Goal: Information Seeking & Learning: Learn about a topic

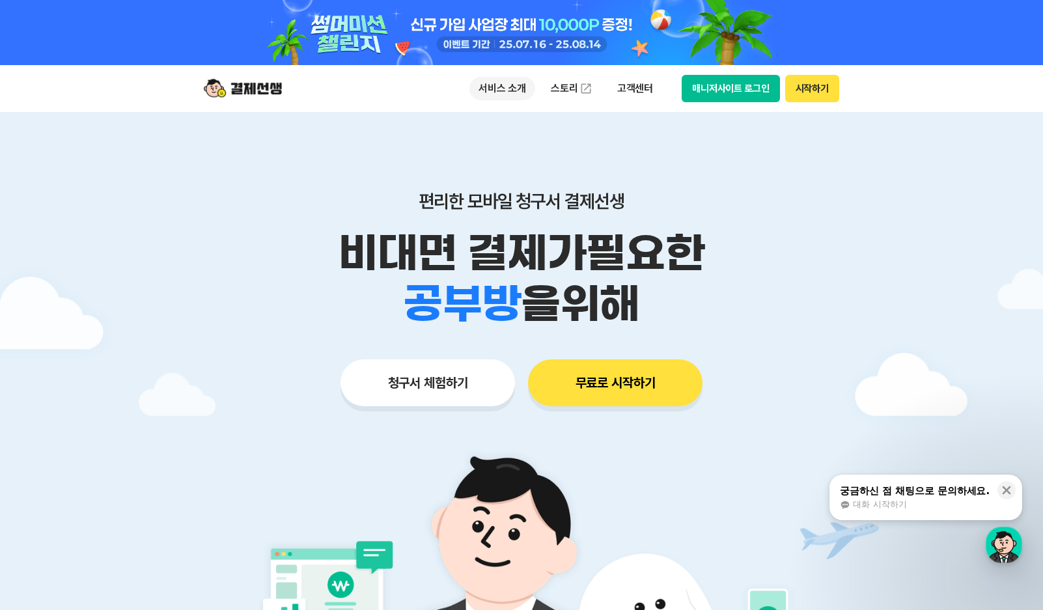
click at [504, 88] on p "서비스 소개" at bounding box center [502, 88] width 66 height 23
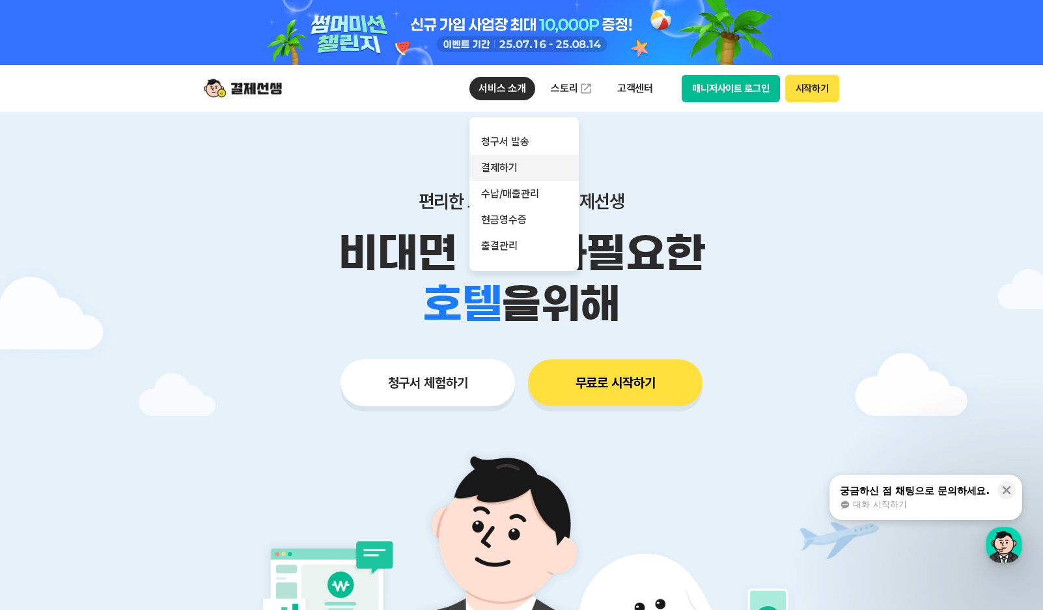
click at [506, 166] on link "결제하기" at bounding box center [523, 168] width 109 height 26
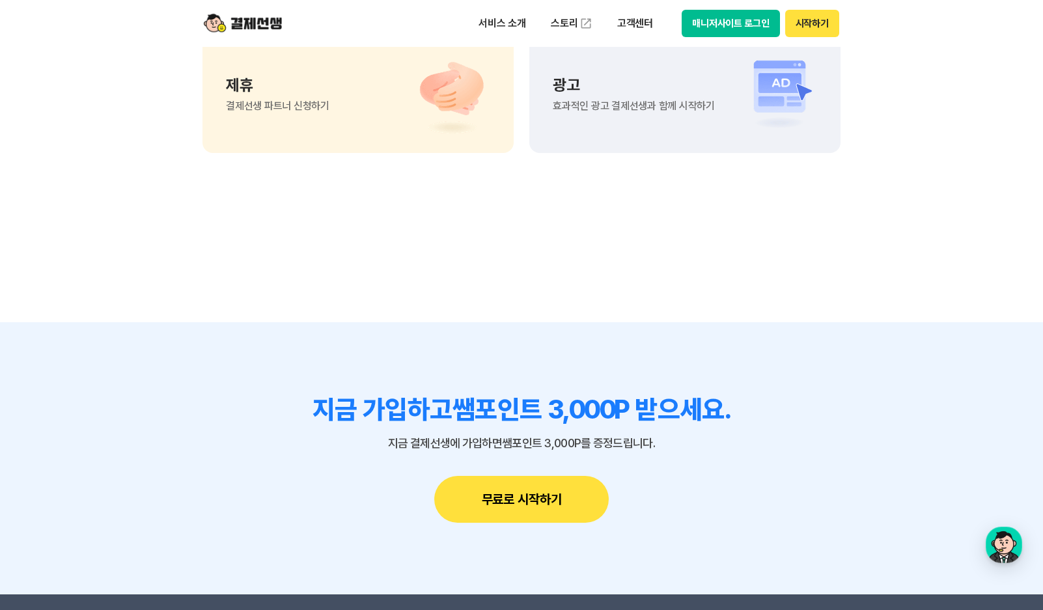
scroll to position [3450, 0]
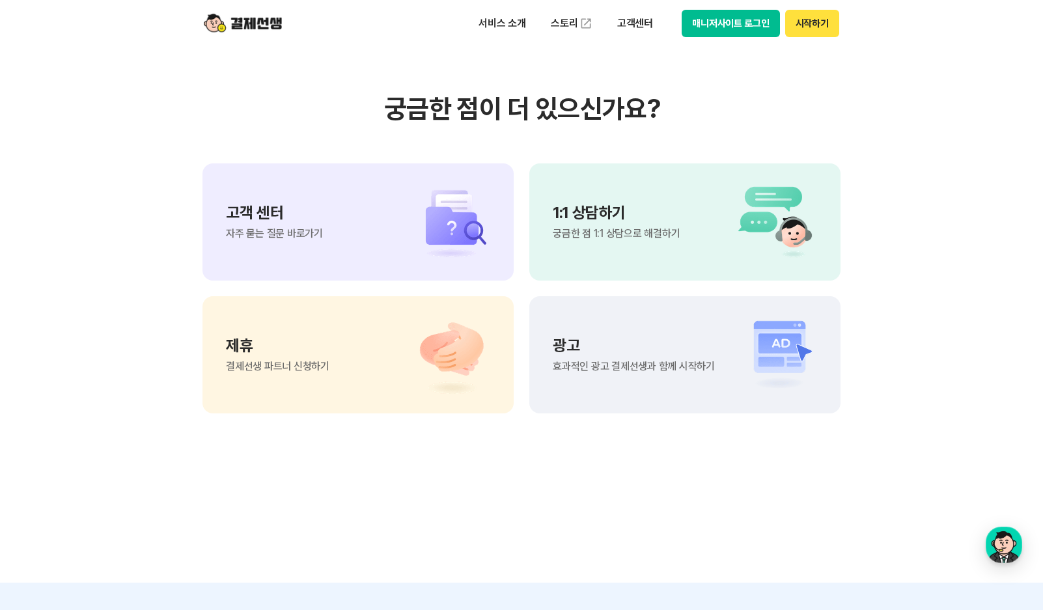
click at [380, 281] on div "고객 센터 자주 묻는 질문 바로가기" at bounding box center [357, 221] width 311 height 117
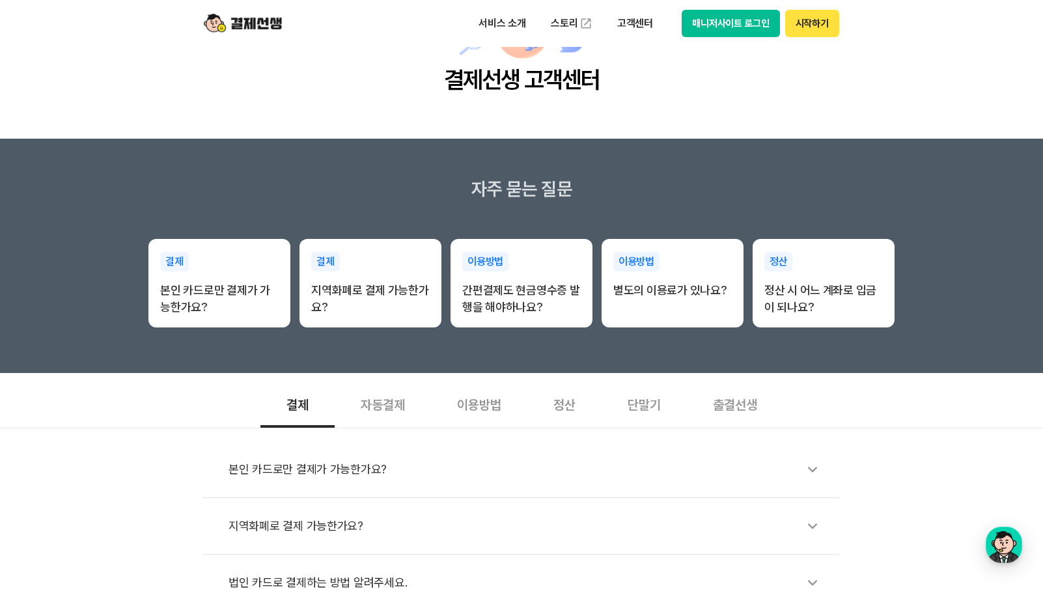
scroll to position [195, 0]
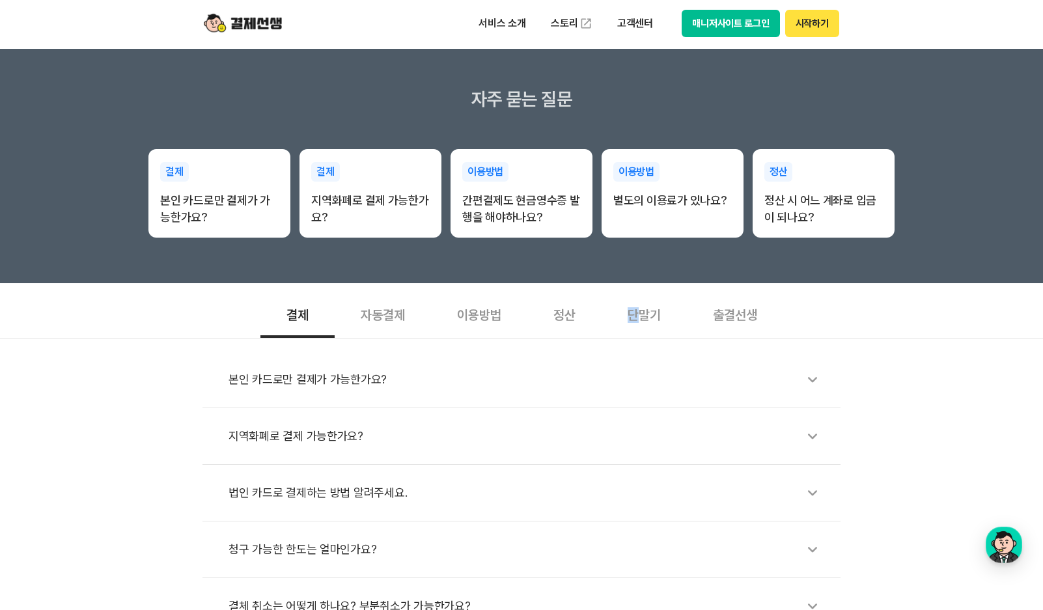
click at [633, 312] on div "단말기" at bounding box center [644, 314] width 85 height 48
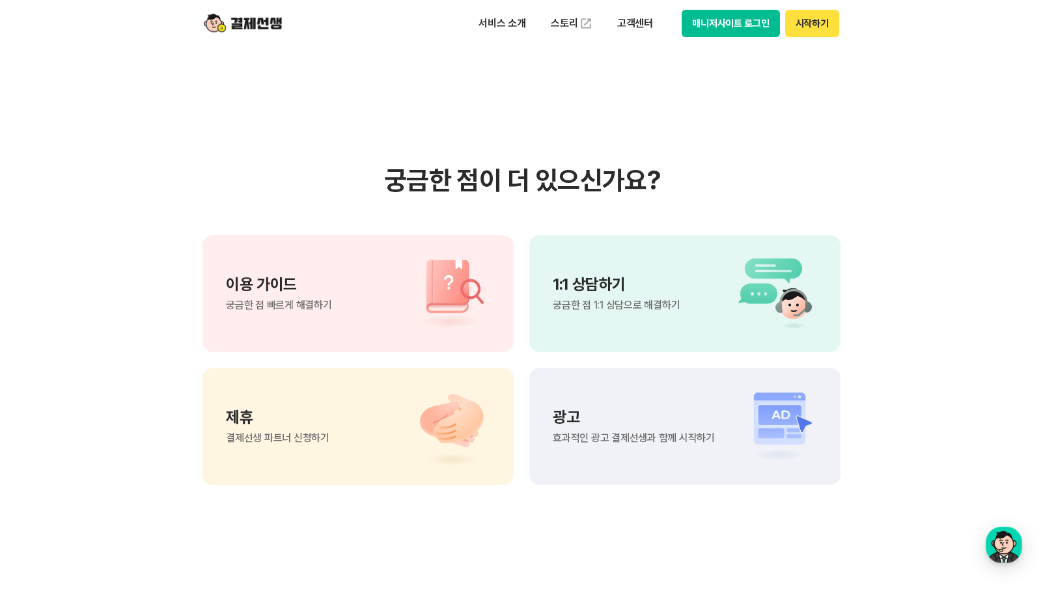
scroll to position [781, 0]
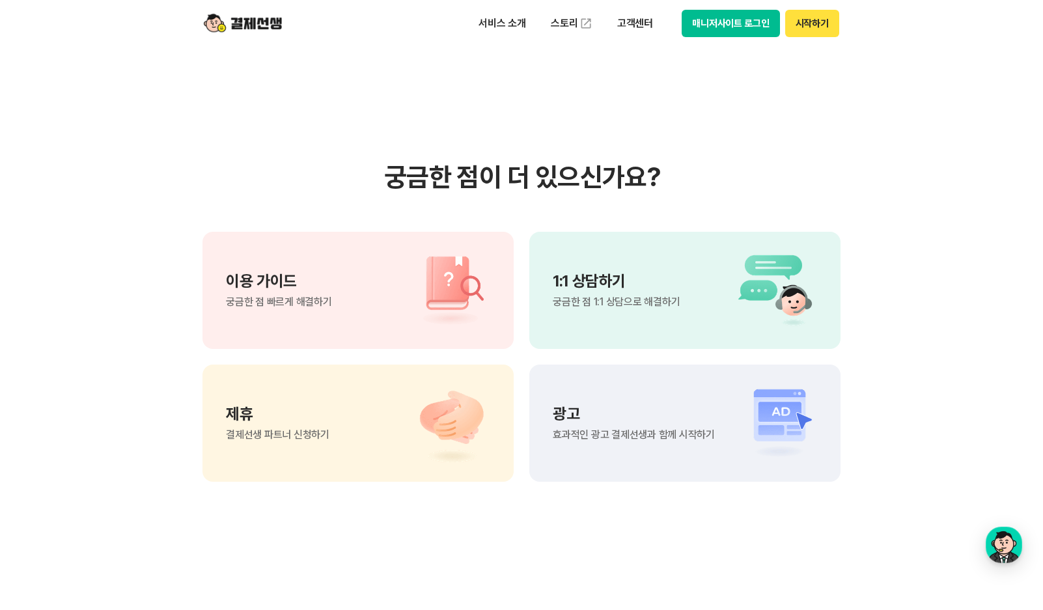
click at [619, 306] on span "궁금한 점 1:1 상담으로 해결하기" at bounding box center [616, 302] width 127 height 10
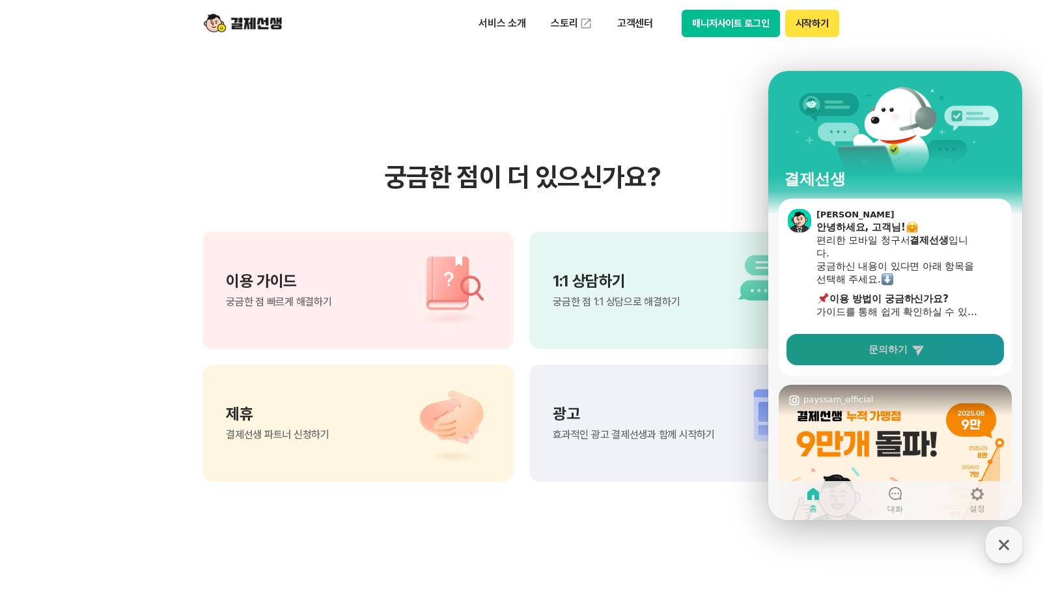
click at [868, 346] on span "문의하기" at bounding box center [887, 349] width 39 height 13
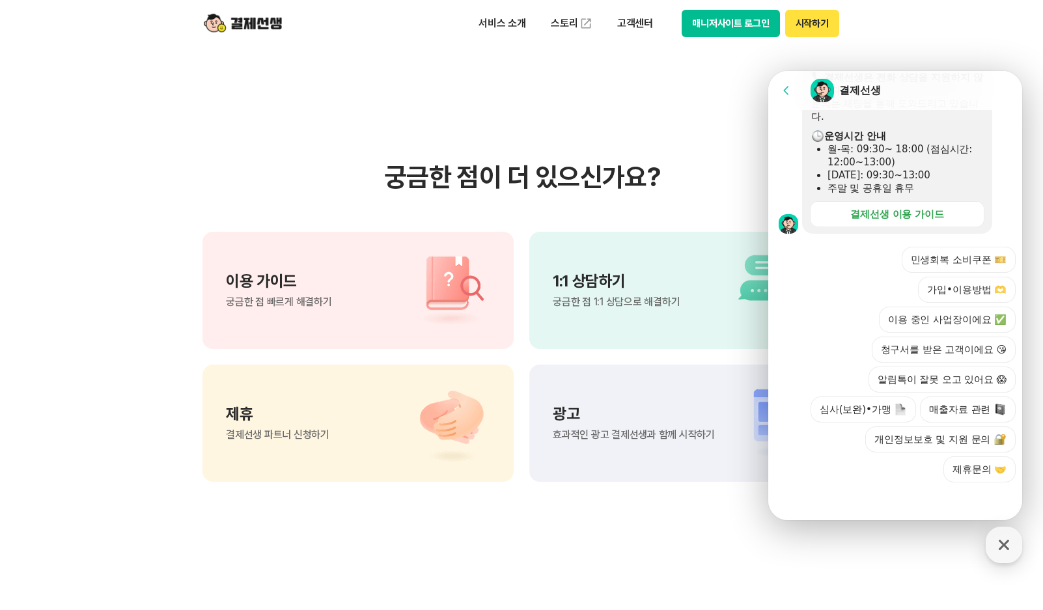
scroll to position [393, 0]
click at [838, 498] on div at bounding box center [897, 497] width 258 height 35
click at [835, 490] on div at bounding box center [897, 497] width 258 height 35
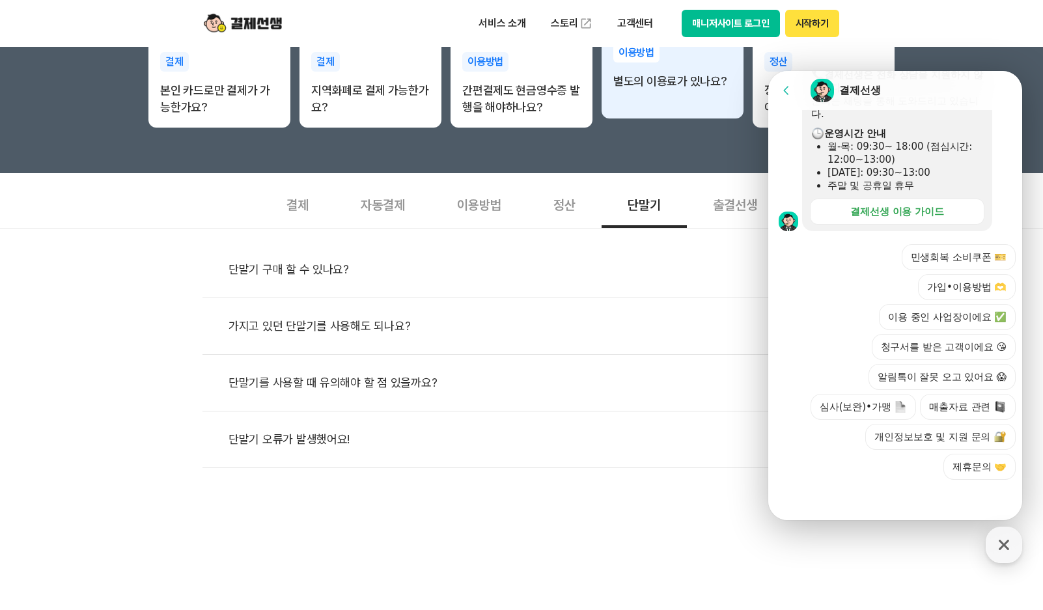
scroll to position [122, 0]
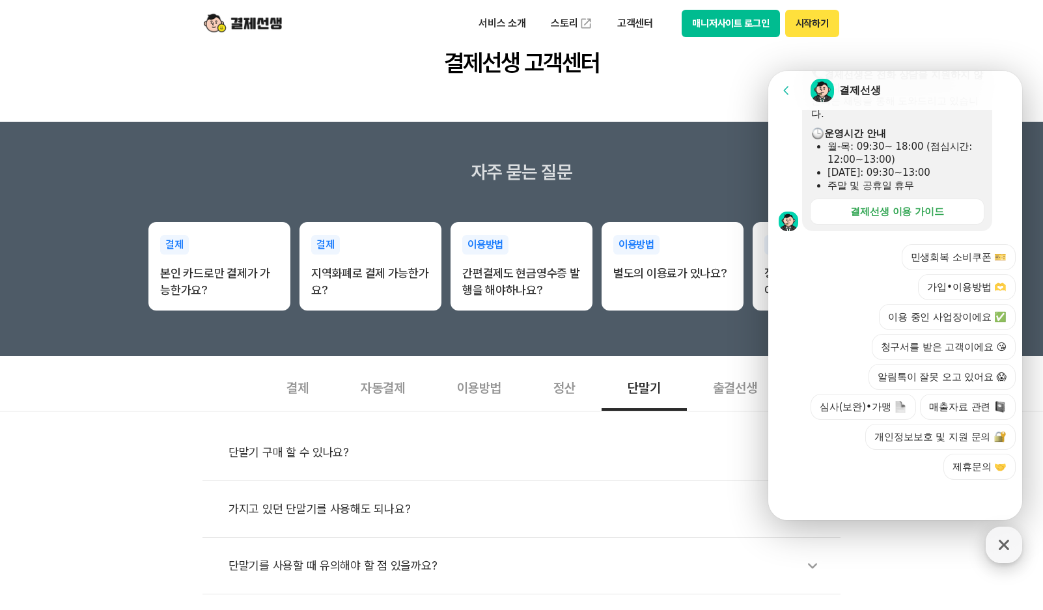
click at [1009, 541] on icon "button" at bounding box center [1003, 544] width 23 height 23
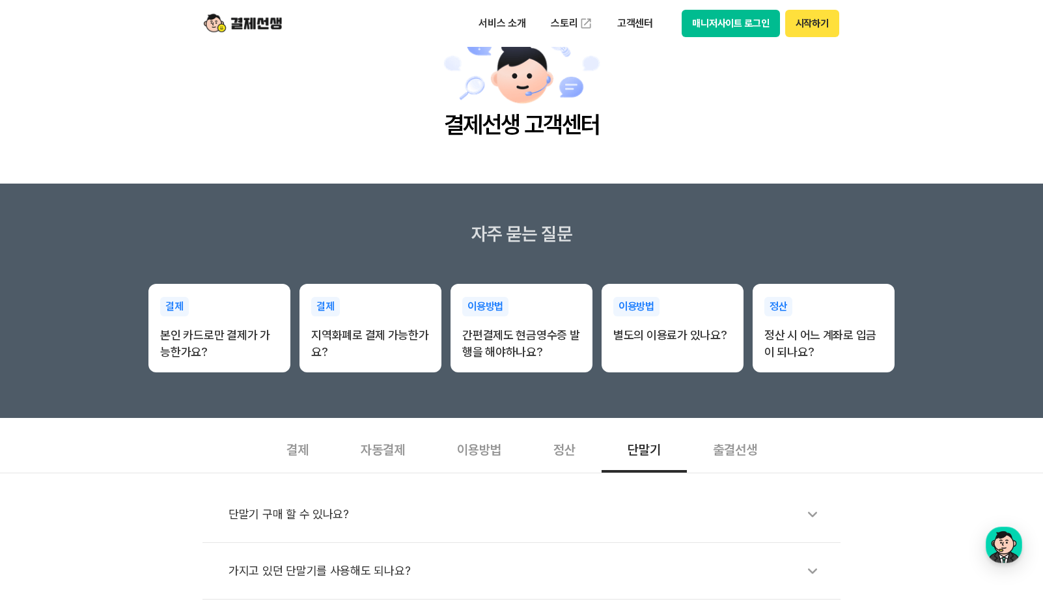
scroll to position [0, 0]
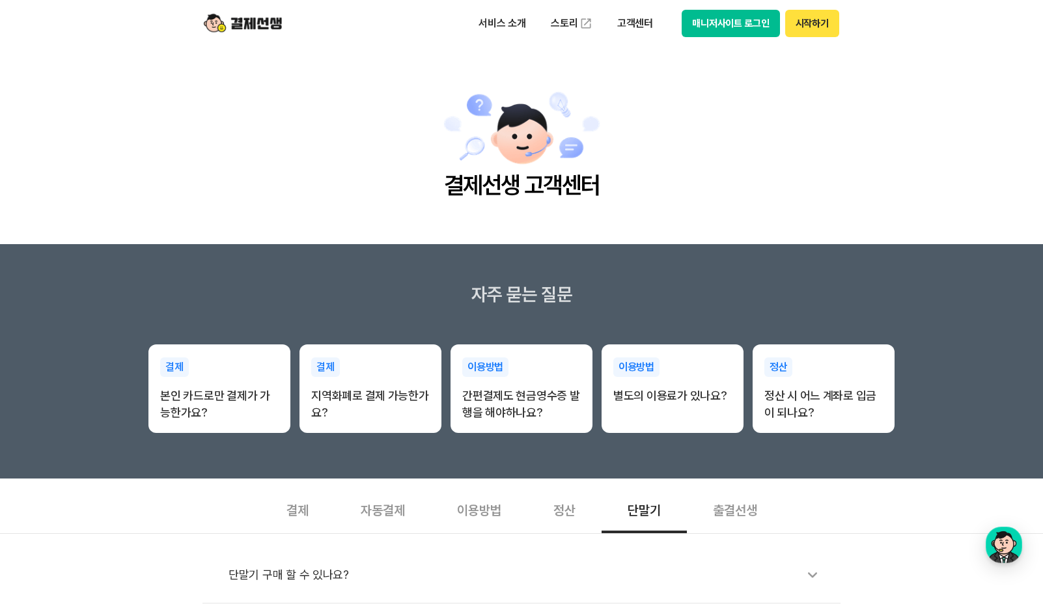
click at [261, 18] on img at bounding box center [243, 23] width 78 height 25
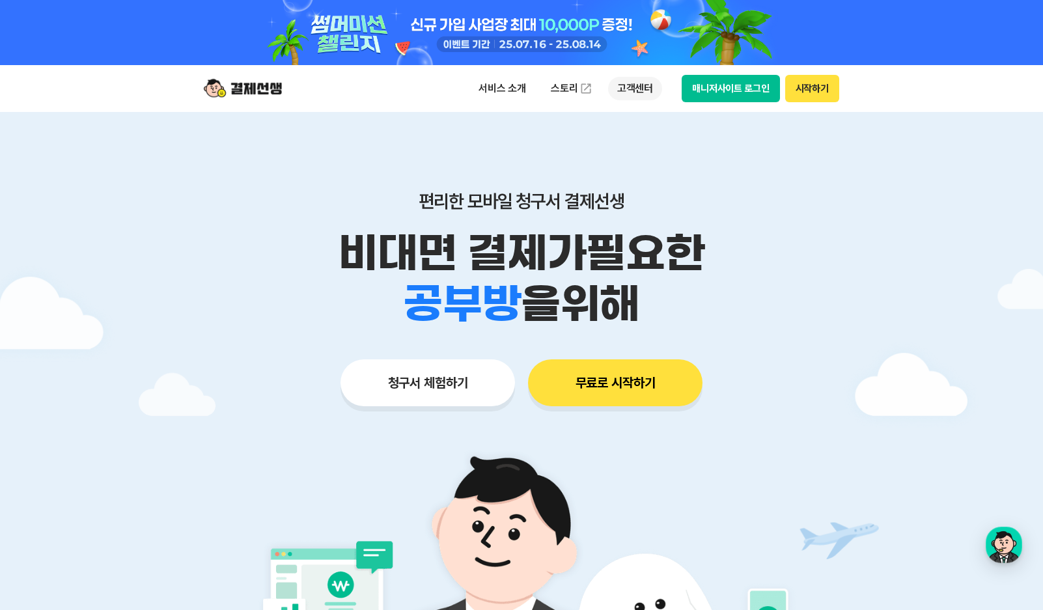
click at [627, 90] on p "고객센터" at bounding box center [635, 88] width 54 height 23
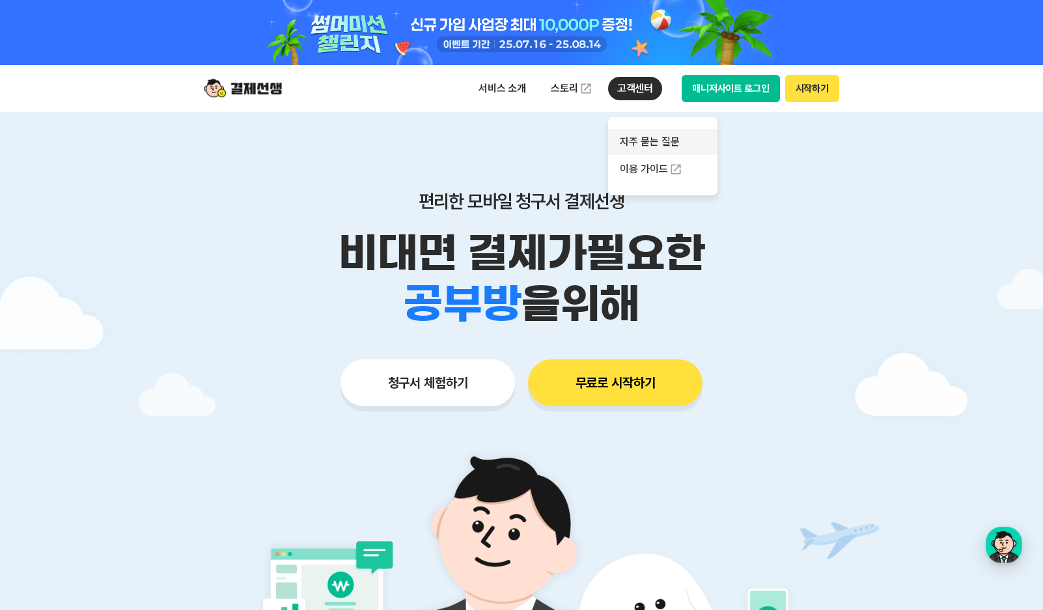
click at [643, 143] on link "자주 묻는 질문" at bounding box center [662, 142] width 109 height 26
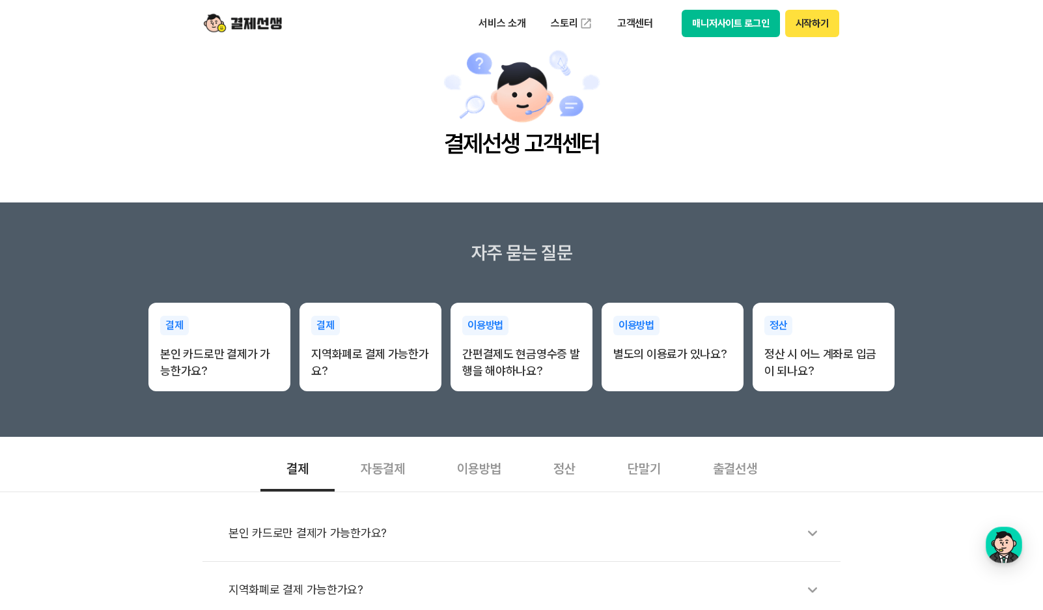
scroll to position [65, 0]
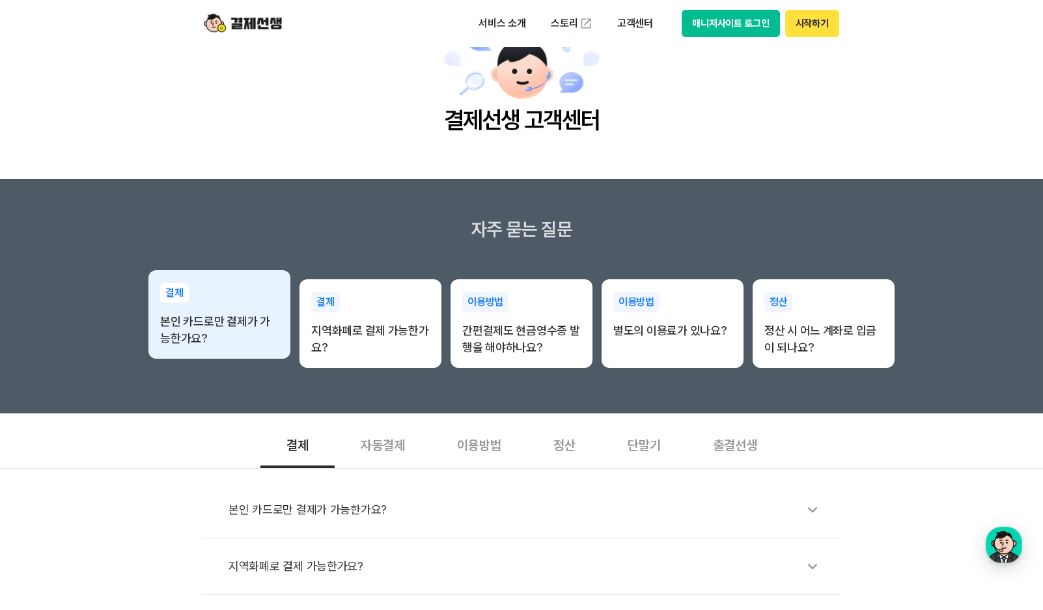
click at [202, 312] on div "결제 본인 카드로만 결제가 가능한가요?" at bounding box center [219, 315] width 142 height 90
click at [178, 294] on p "결제" at bounding box center [174, 293] width 29 height 20
click at [163, 325] on p "본인 카드로만 결제가 가능한가요?" at bounding box center [219, 330] width 118 height 34
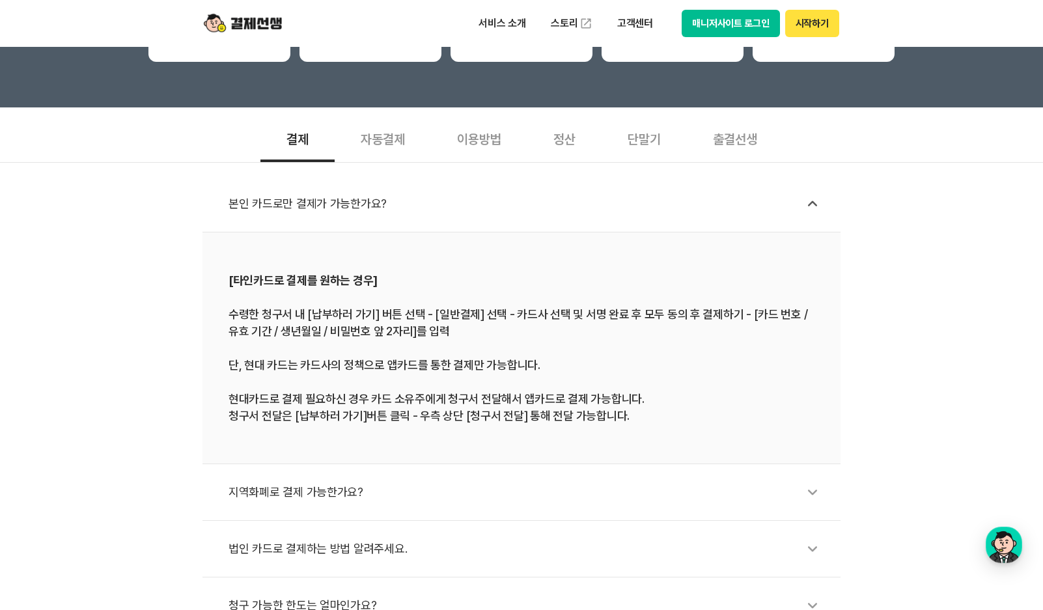
scroll to position [391, 0]
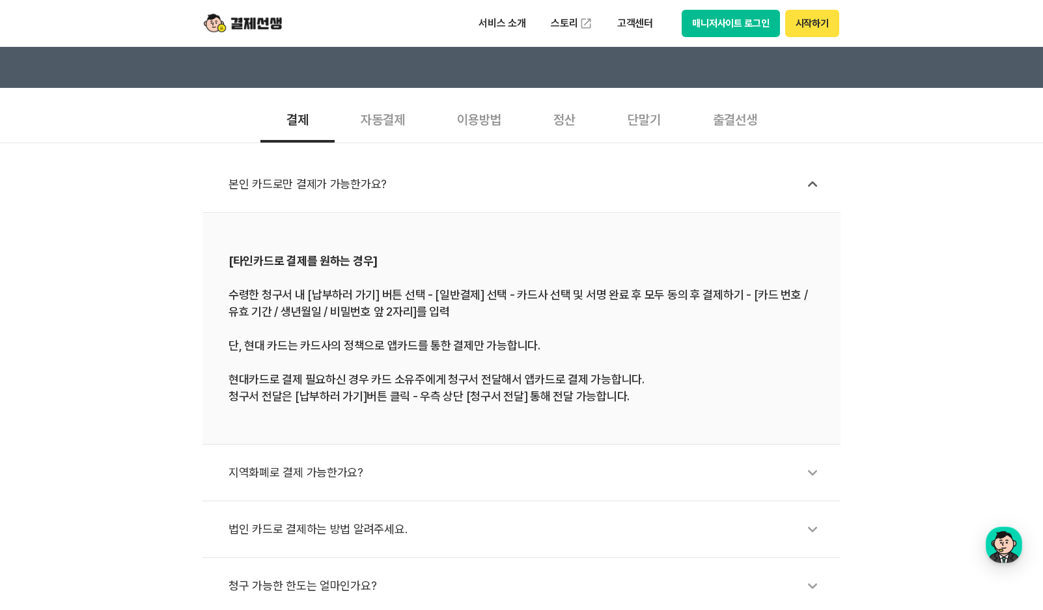
click at [654, 507] on li "법인 카드로 결제하는 방법 알려주세요." at bounding box center [521, 529] width 638 height 57
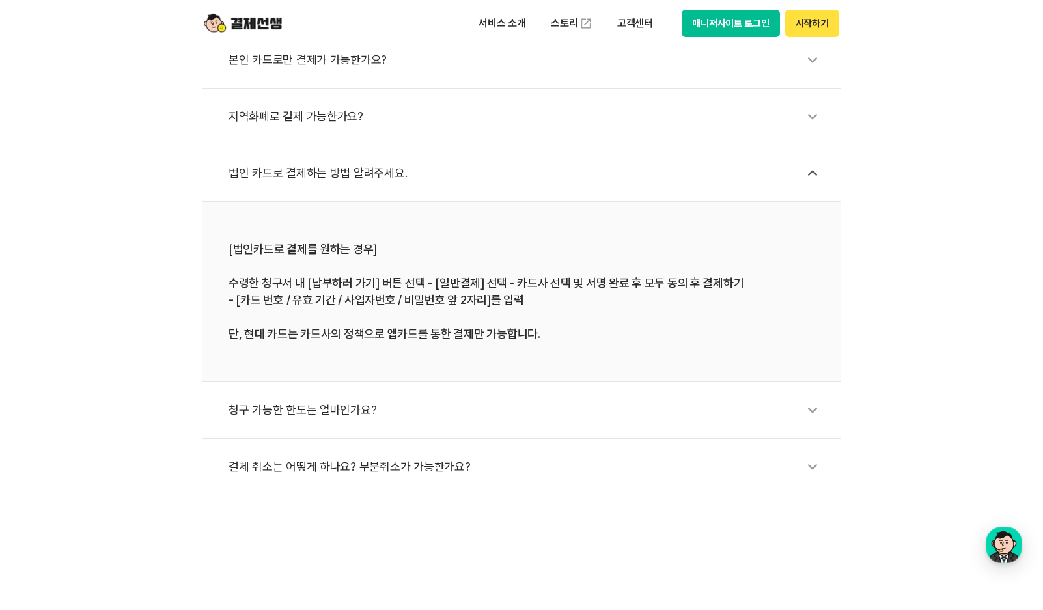
scroll to position [521, 0]
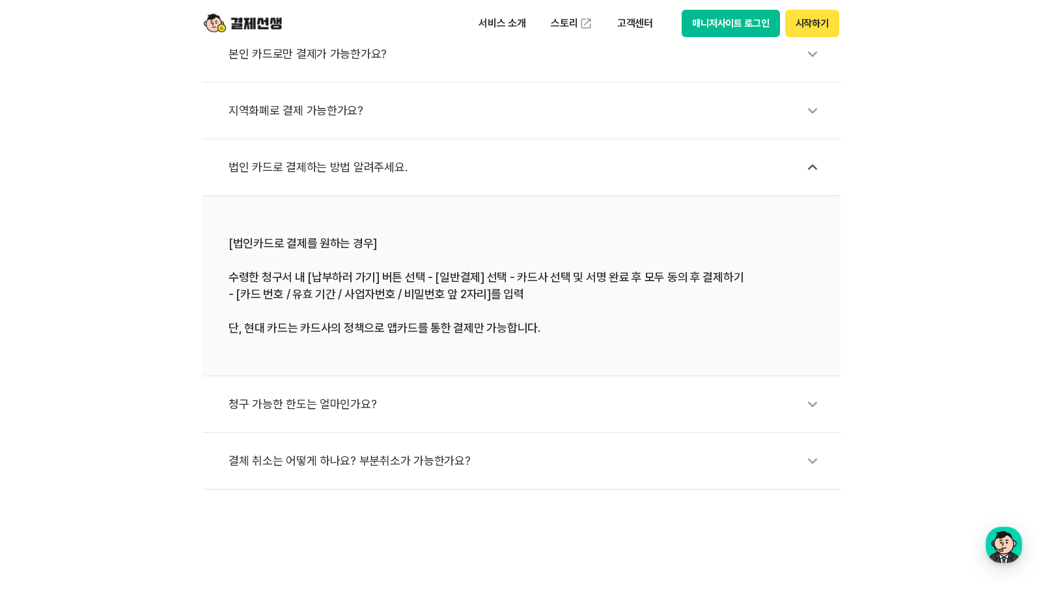
click at [394, 381] on li "청구 가능한 한도는 얼마인가요?" at bounding box center [521, 404] width 638 height 57
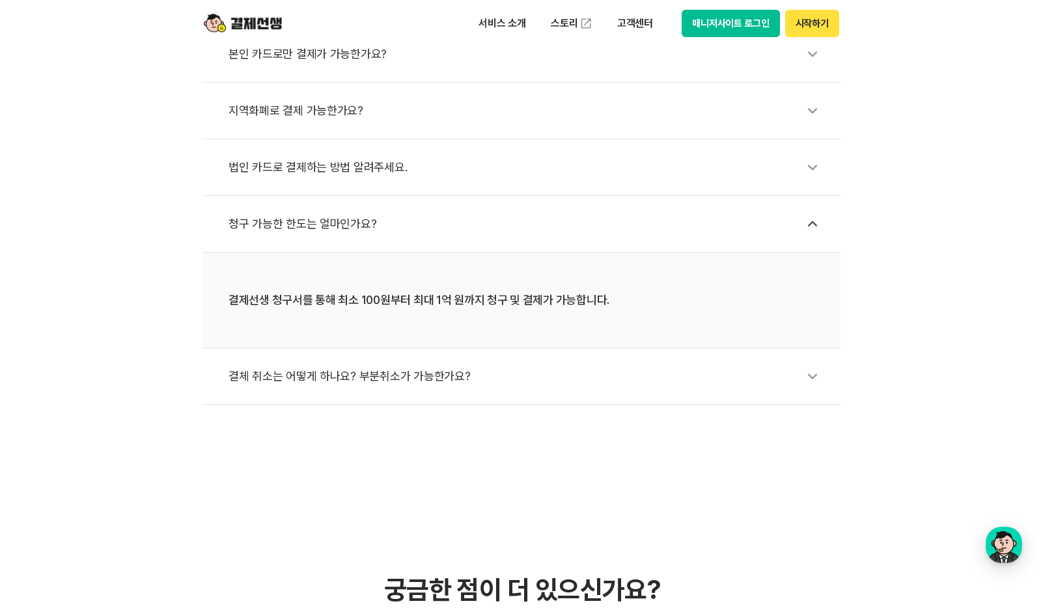
click at [360, 369] on div "결체 취소는 어떻게 하나요? 부분취소가 가능한가요?" at bounding box center [527, 376] width 599 height 30
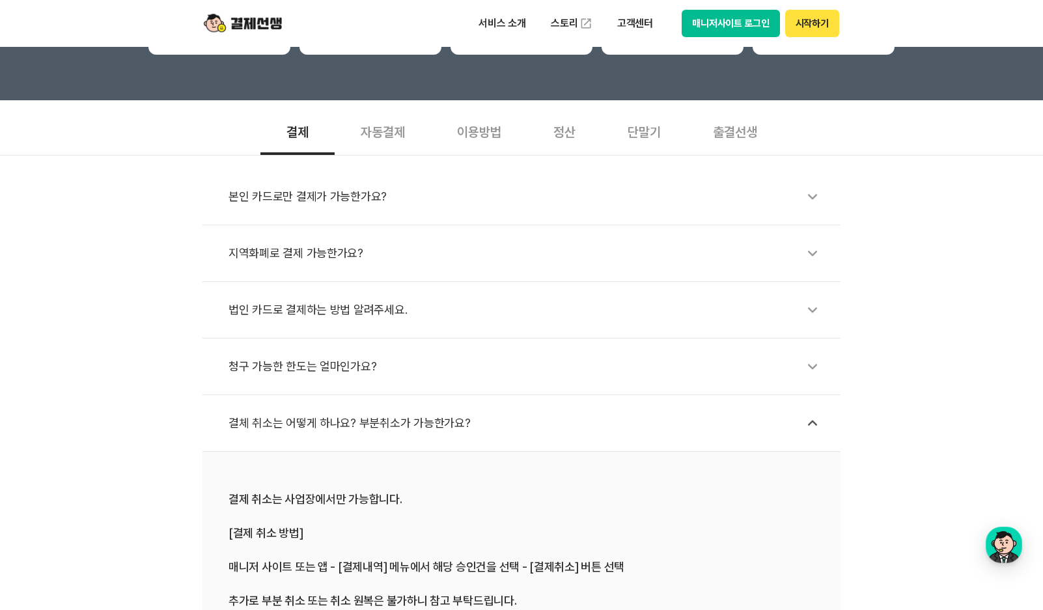
scroll to position [260, 0]
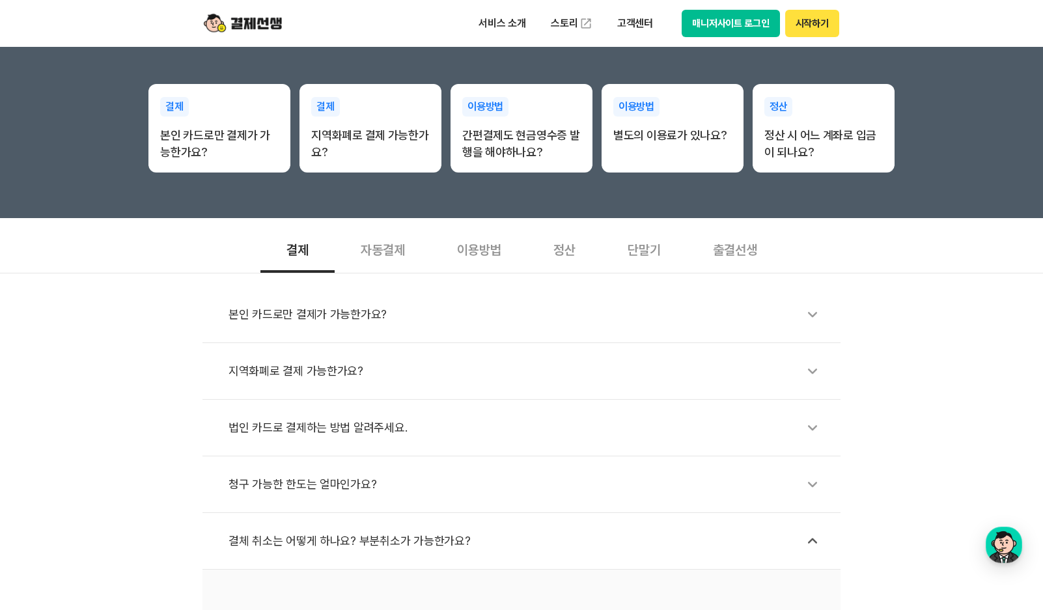
click at [902, 251] on section "결제 자동결제 이용방법 정산 단말기 출결선생 본인 카드로만 결제가 가능한가요? 지역화폐로 결제 가능한가요? 법인 카드로 결제하는 방법 알려주세…" at bounding box center [521, 496] width 1043 height 542
click at [937, 317] on div "본인 카드로만 결제가 가능한가요? 지역화폐로 결제 가능한가요? 법인 카드로 결제하는 방법 알려주세요. 청구 가능한 한도는 얼마인가요? 결체 취…" at bounding box center [521, 520] width 1043 height 494
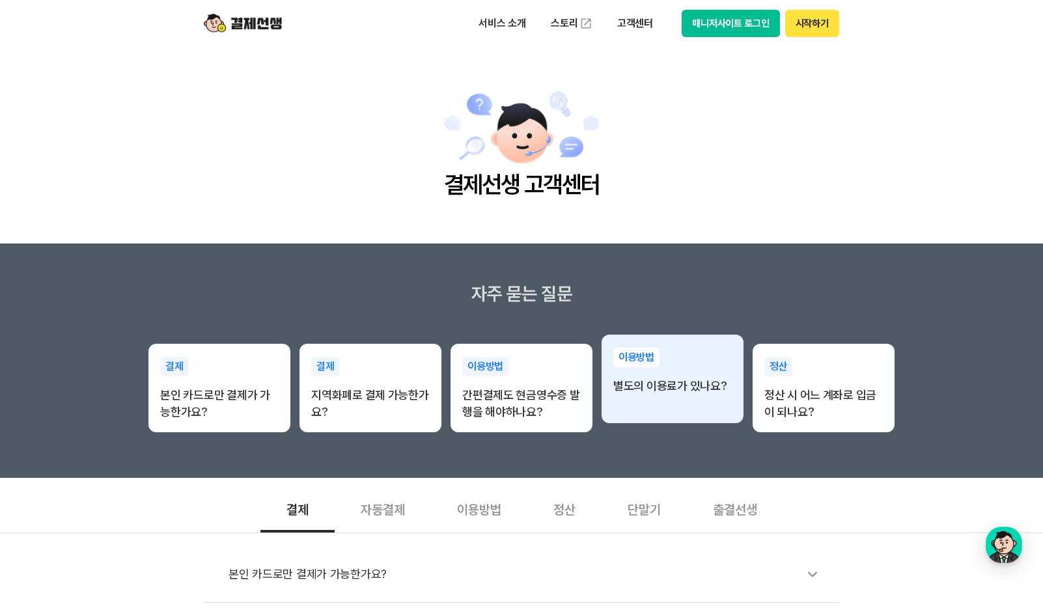
scroll to position [0, 0]
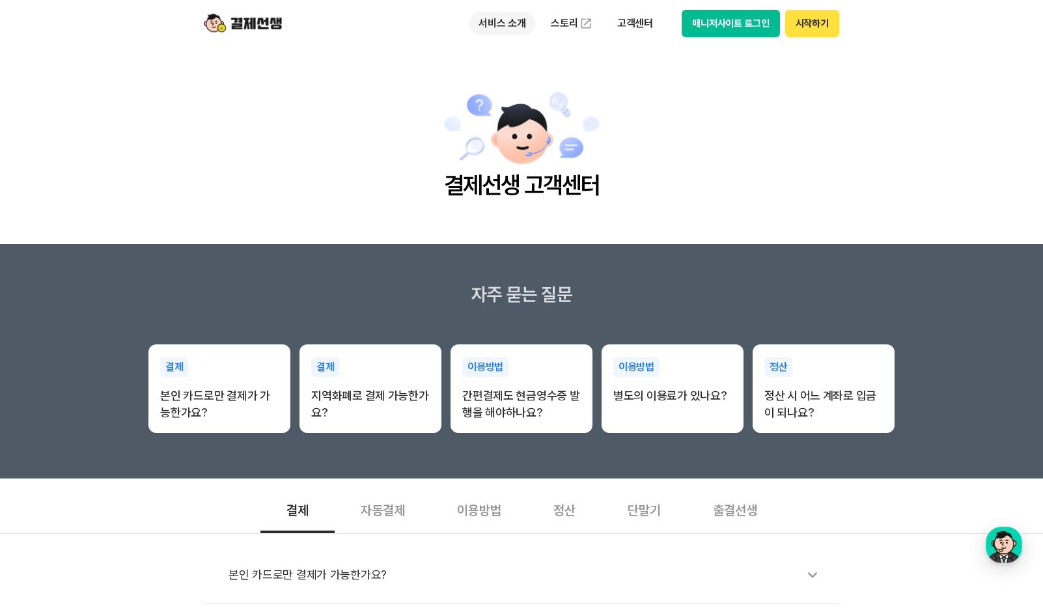
click at [522, 23] on p "서비스 소개" at bounding box center [502, 23] width 66 height 23
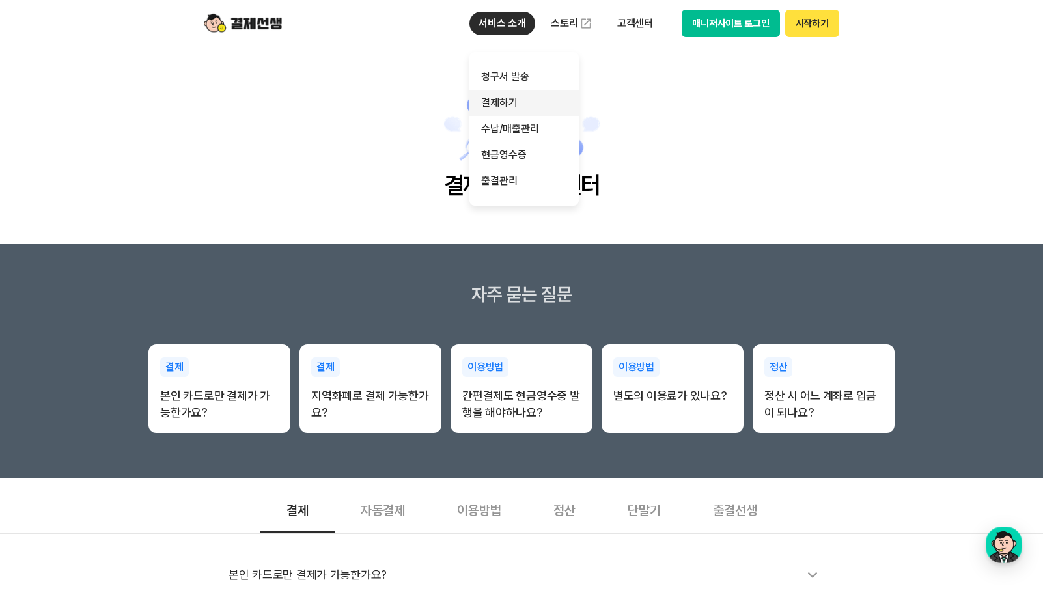
click at [503, 100] on link "결제하기" at bounding box center [523, 103] width 109 height 26
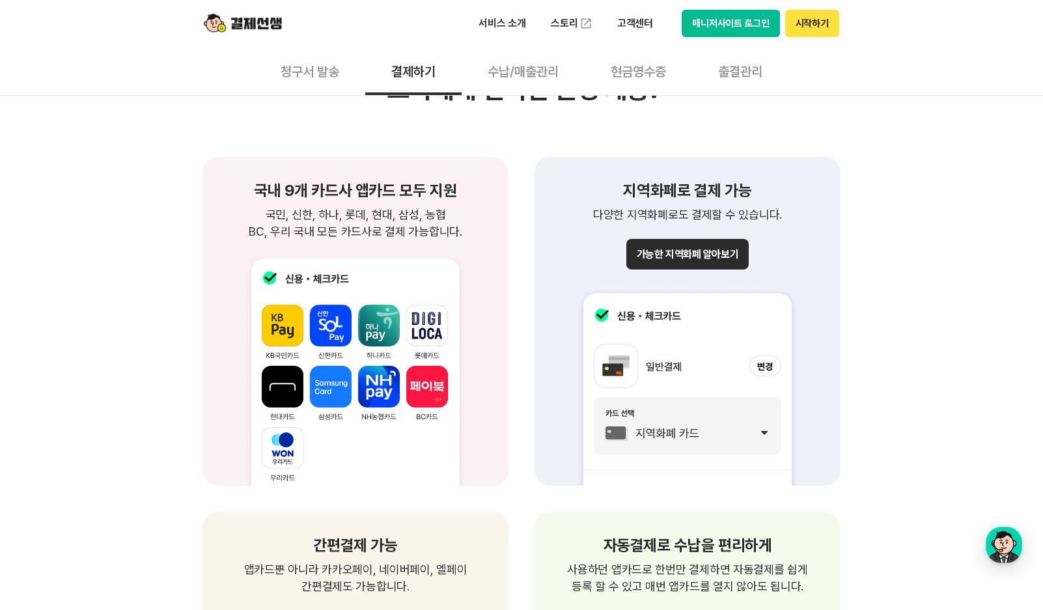
scroll to position [1367, 0]
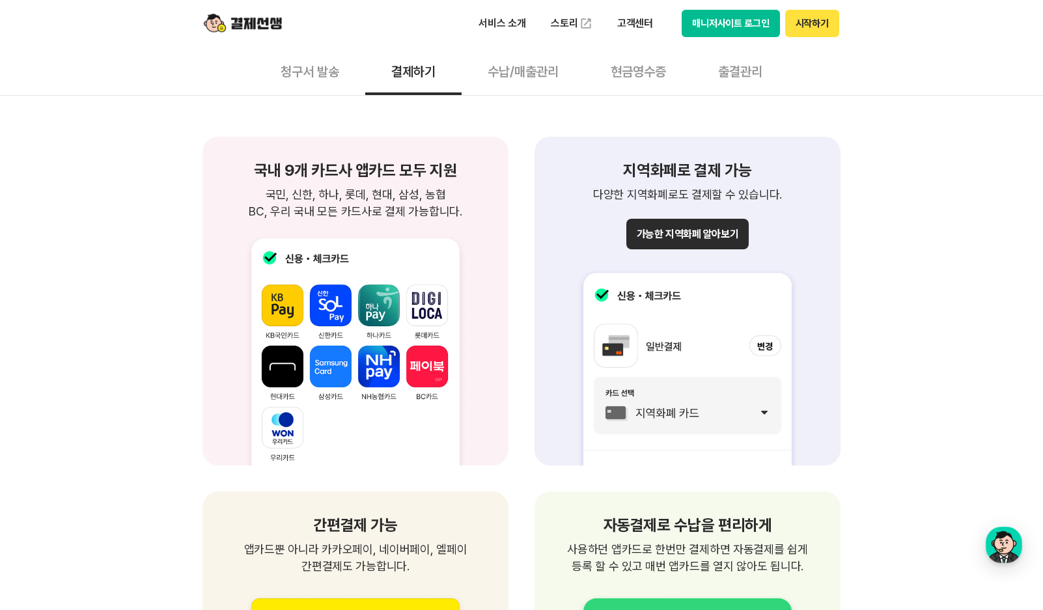
click at [967, 255] on div "제약없는 결제가능 장소/시간 제약없이 편리한 결제 청구서를 받은 고객은 별도의 앱 설치와 회원가입 없이 언제 어디서든 결제 가능합니다. 별도의…" at bounding box center [521, 512] width 1043 height 2990
click at [259, 25] on img at bounding box center [243, 23] width 78 height 25
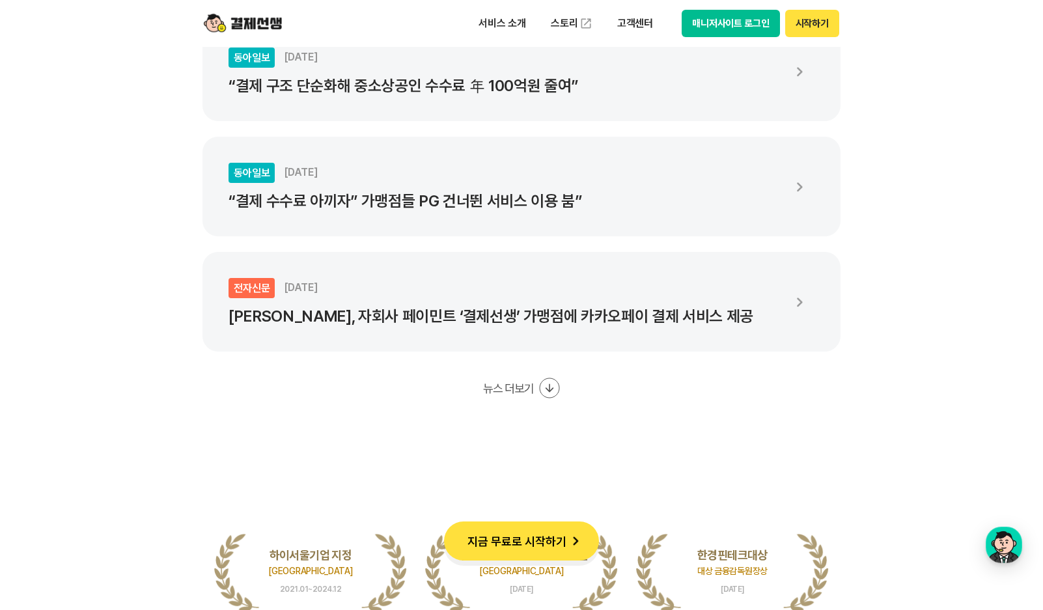
scroll to position [2539, 0]
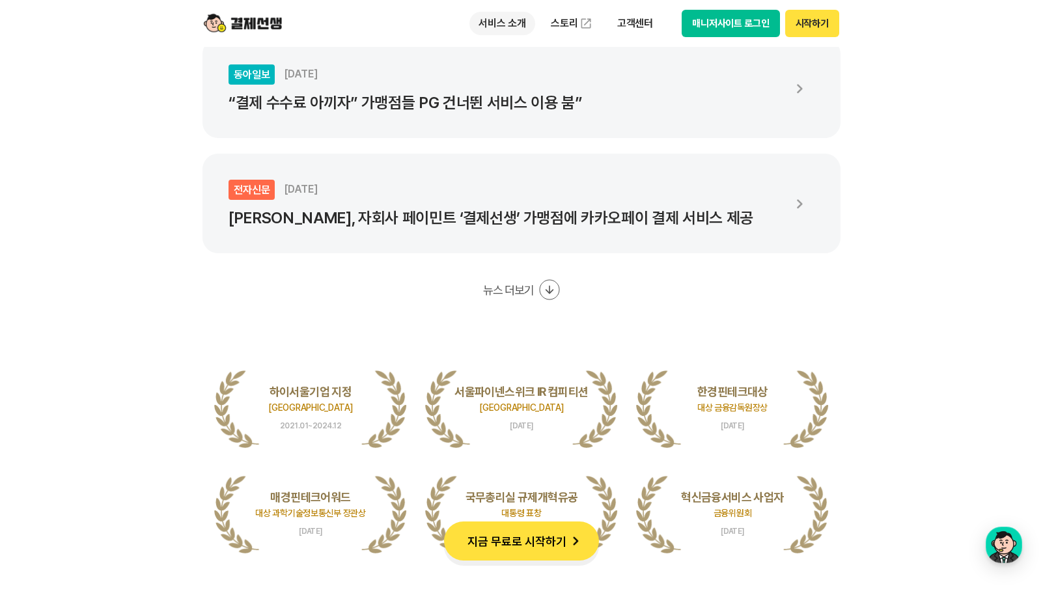
click at [513, 25] on p "서비스 소개" at bounding box center [502, 23] width 66 height 23
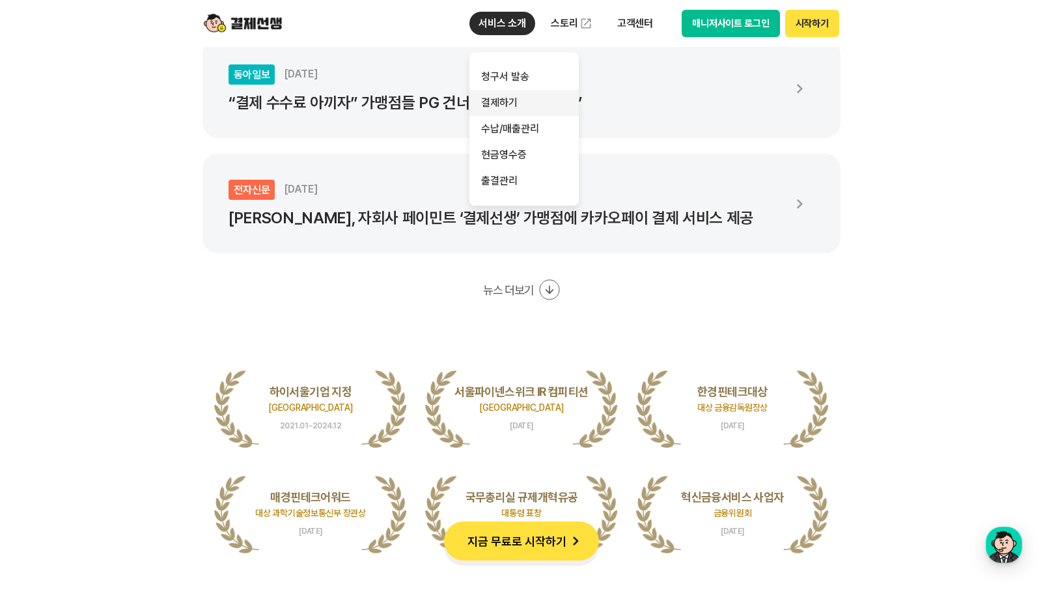
click at [533, 104] on link "결제하기" at bounding box center [523, 103] width 109 height 26
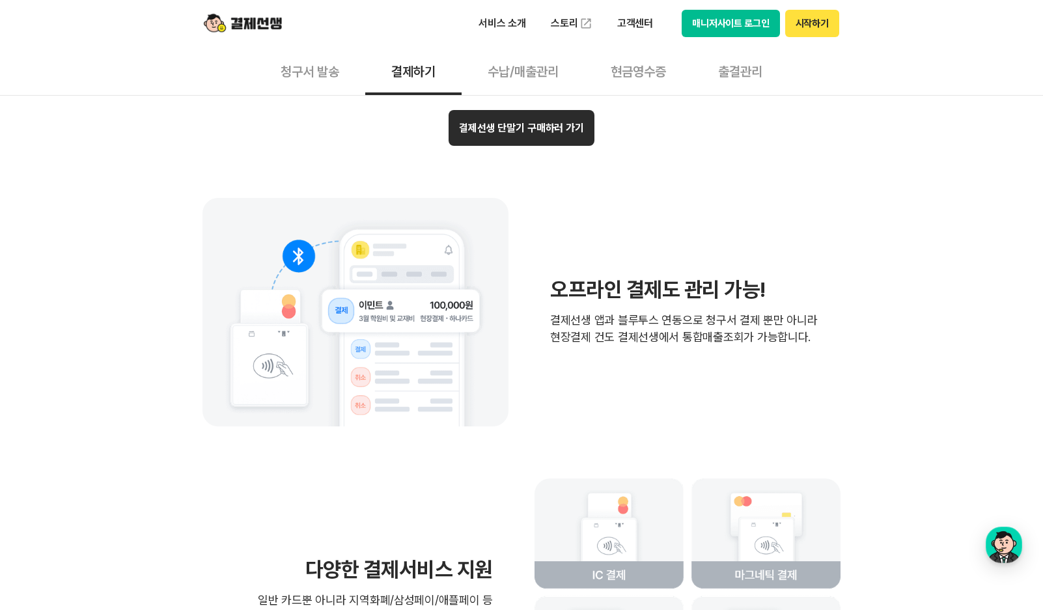
scroll to position [2604, 0]
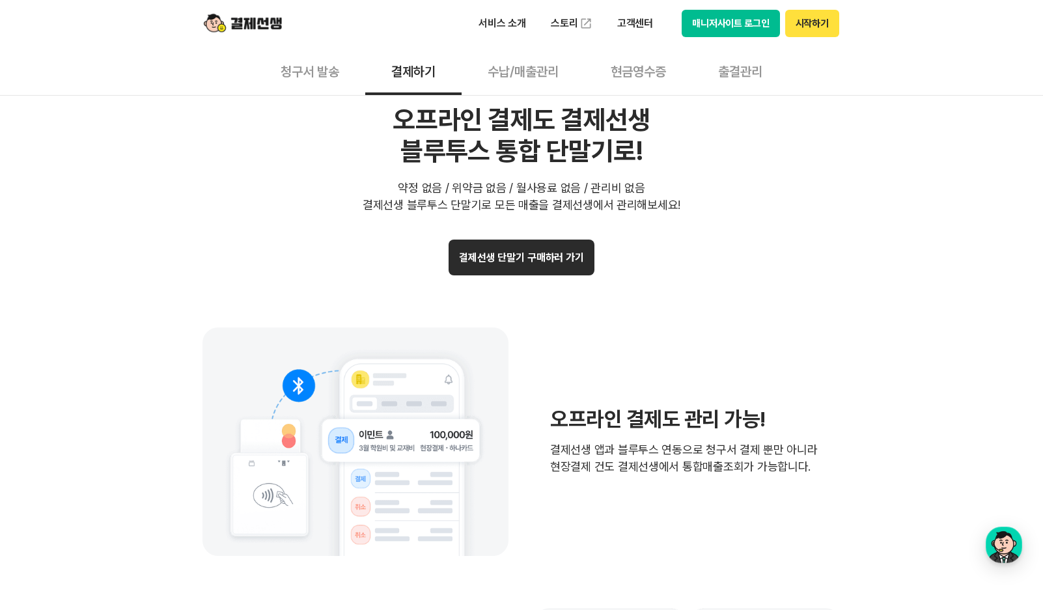
click at [555, 269] on button "결제선생 단말기 구매하러 가기" at bounding box center [522, 258] width 146 height 36
